Goal: Task Accomplishment & Management: Use online tool/utility

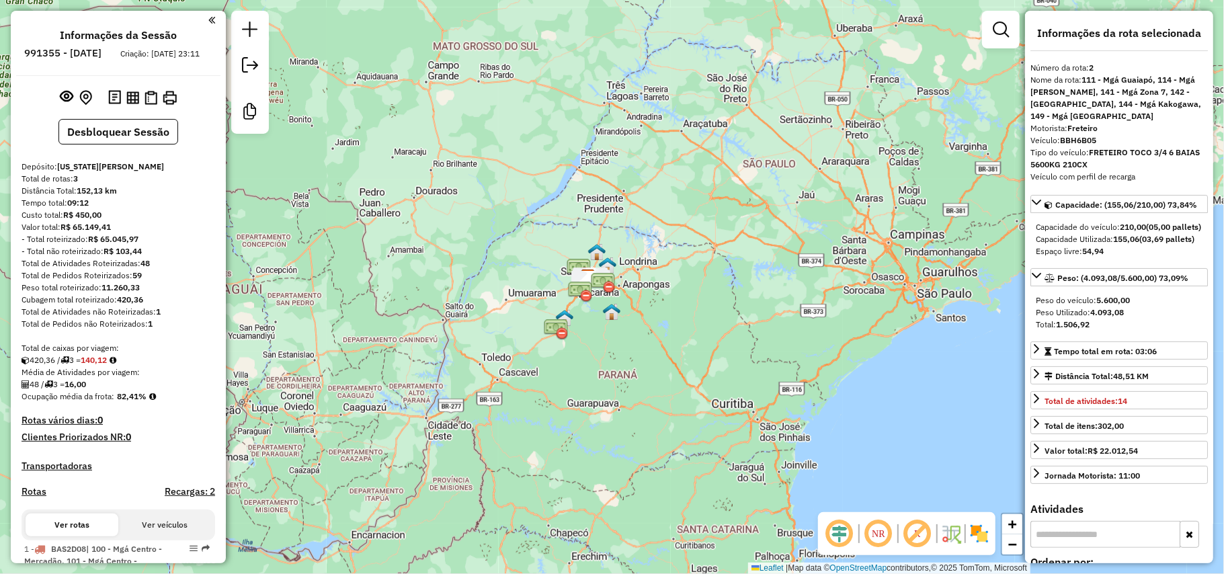
scroll to position [690, 0]
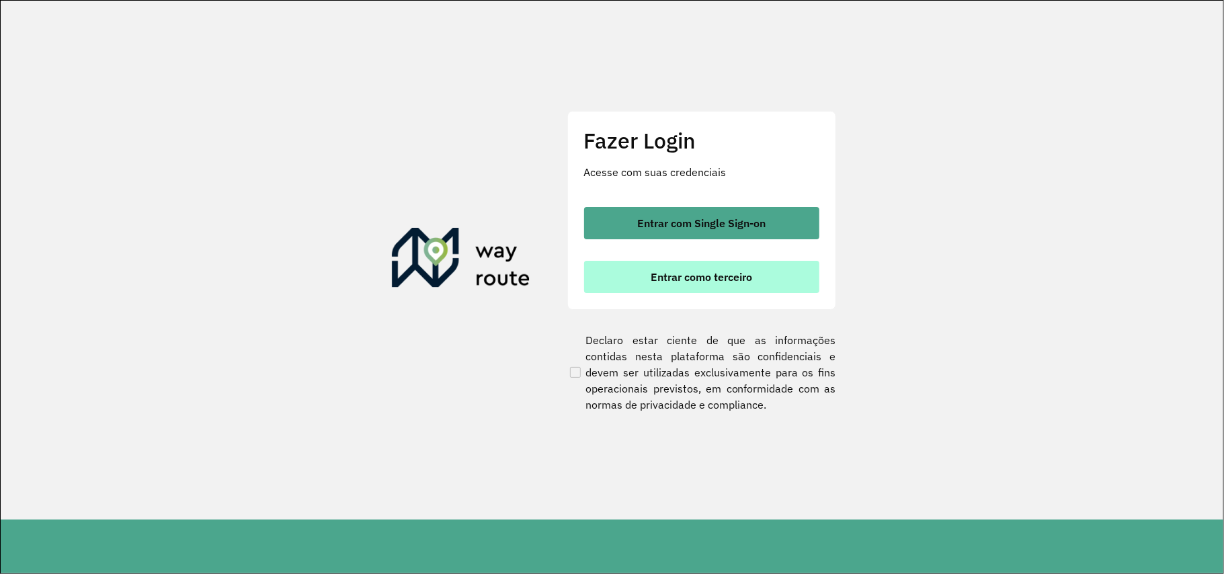
click at [653, 267] on button "Entrar como terceiro" at bounding box center [701, 277] width 235 height 32
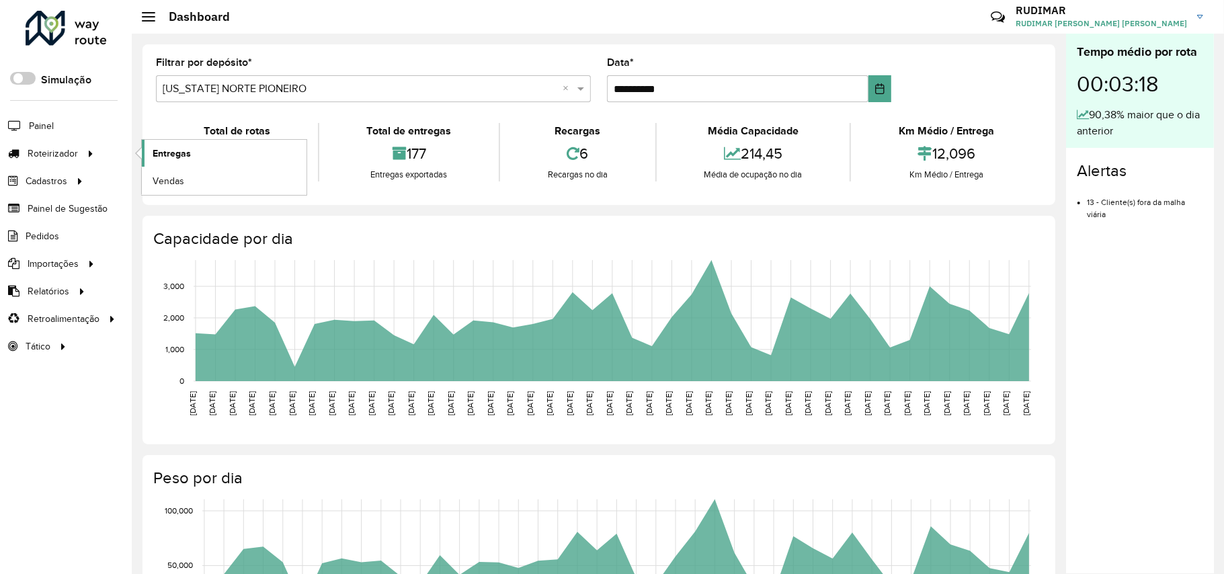
click at [168, 156] on span "Entregas" at bounding box center [172, 154] width 38 height 14
